Goal: Task Accomplishment & Management: Use online tool/utility

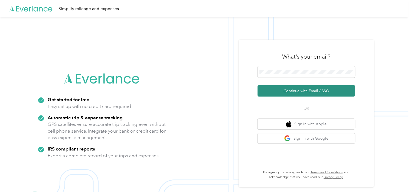
click at [306, 90] on button "Continue with Email / SSO" at bounding box center [306, 90] width 97 height 11
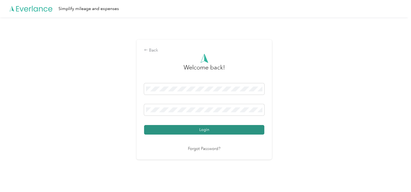
click at [204, 128] on button "Login" at bounding box center [204, 129] width 120 height 9
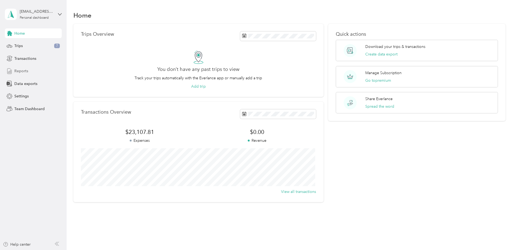
click at [19, 70] on span "Reports" at bounding box center [21, 71] width 14 height 6
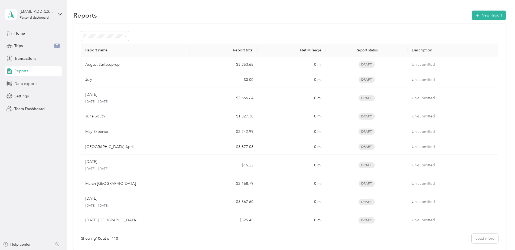
click at [30, 83] on span "Data exports" at bounding box center [25, 84] width 23 height 6
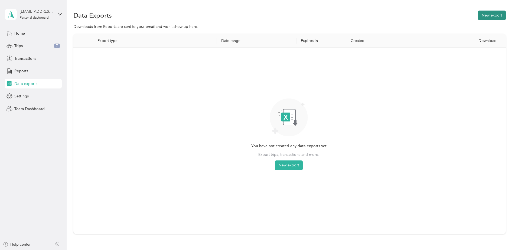
click at [411, 14] on button "New export" at bounding box center [492, 15] width 28 height 9
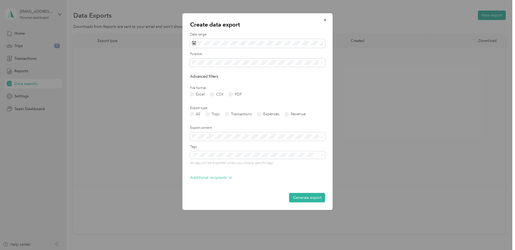
click at [221, 129] on li "Surface Prep [GEOGRAPHIC_DATA]" at bounding box center [257, 128] width 135 height 9
click at [230, 94] on label "PDF" at bounding box center [235, 95] width 13 height 4
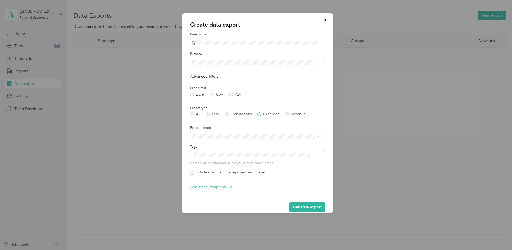
click at [261, 116] on label "Expenses" at bounding box center [269, 114] width 22 height 4
click at [302, 191] on button "Generate export" at bounding box center [307, 207] width 36 height 9
